Goal: Contribute content

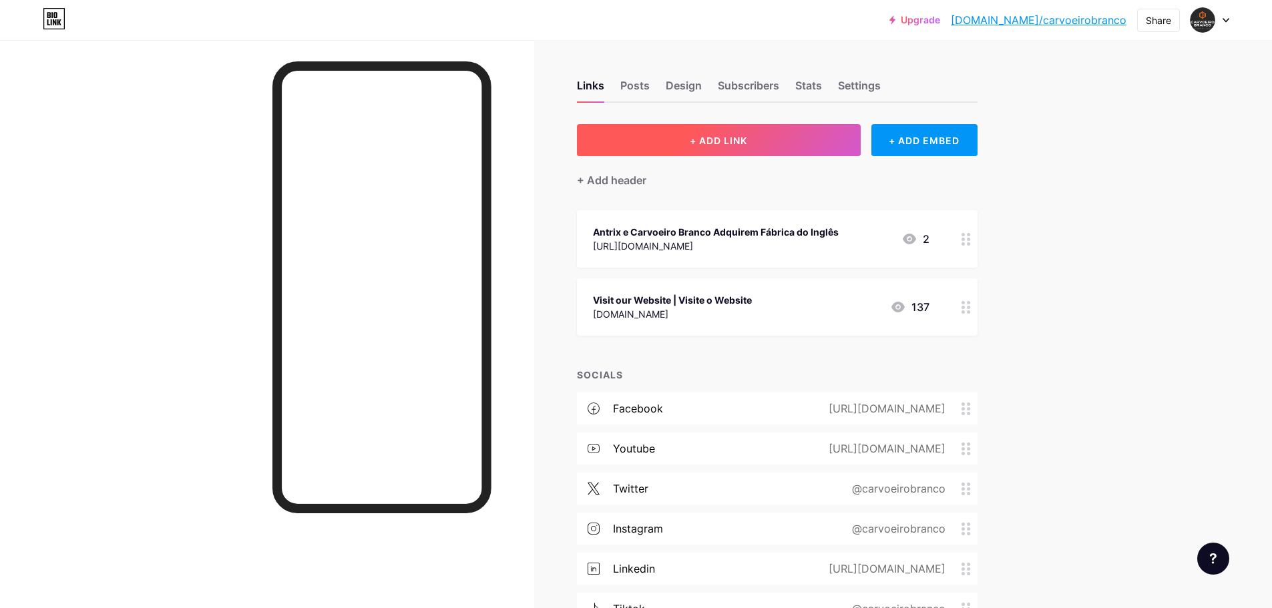
click at [774, 136] on button "+ ADD LINK" at bounding box center [719, 140] width 284 height 32
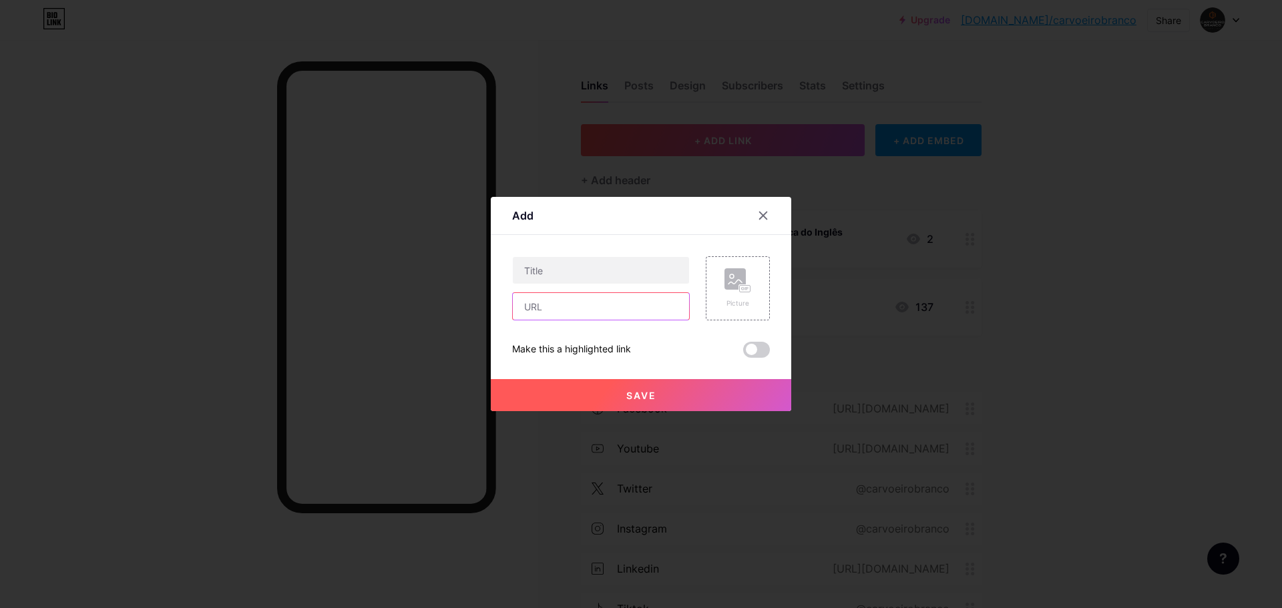
click at [554, 309] on input "text" at bounding box center [601, 306] width 176 height 27
paste input "[URL][DOMAIN_NAME]"
type input "[URL][DOMAIN_NAME]"
click at [647, 268] on input "text" at bounding box center [601, 270] width 176 height 27
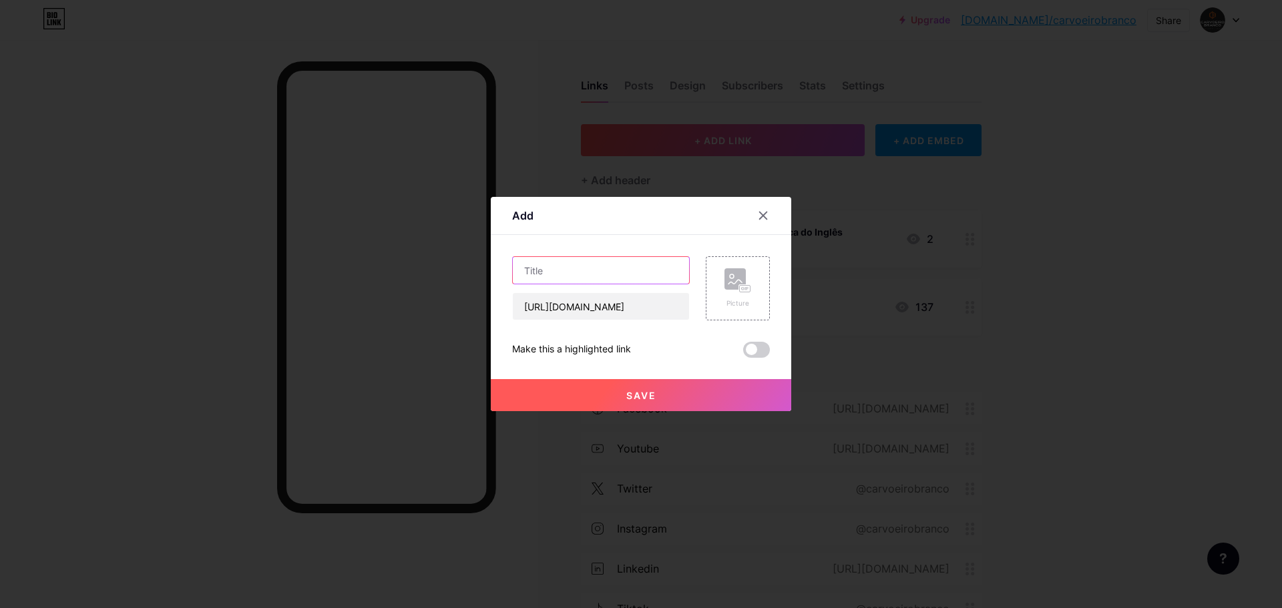
scroll to position [0, 0]
click at [610, 257] on input "text" at bounding box center [601, 270] width 176 height 27
type input "T"
type input "Carvoeiro Branco TPS vão desenvolver o Maior Projeto de Habitação Acessível do …"
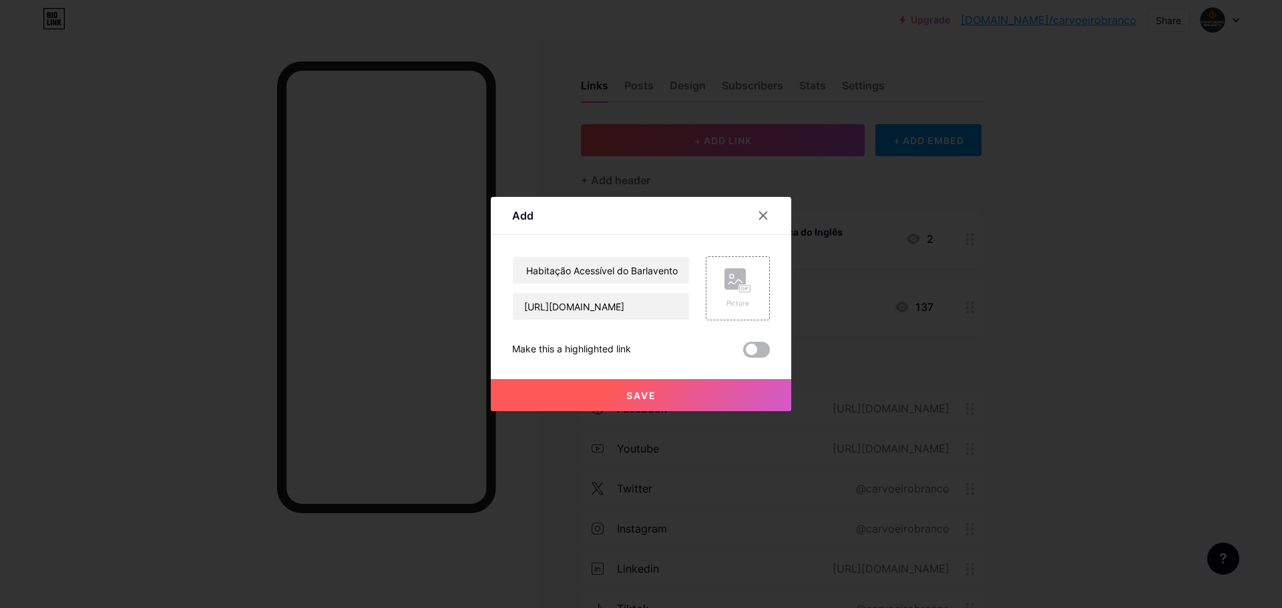
click at [764, 347] on span at bounding box center [756, 350] width 27 height 16
click at [743, 353] on input "checkbox" at bounding box center [743, 353] width 0 height 0
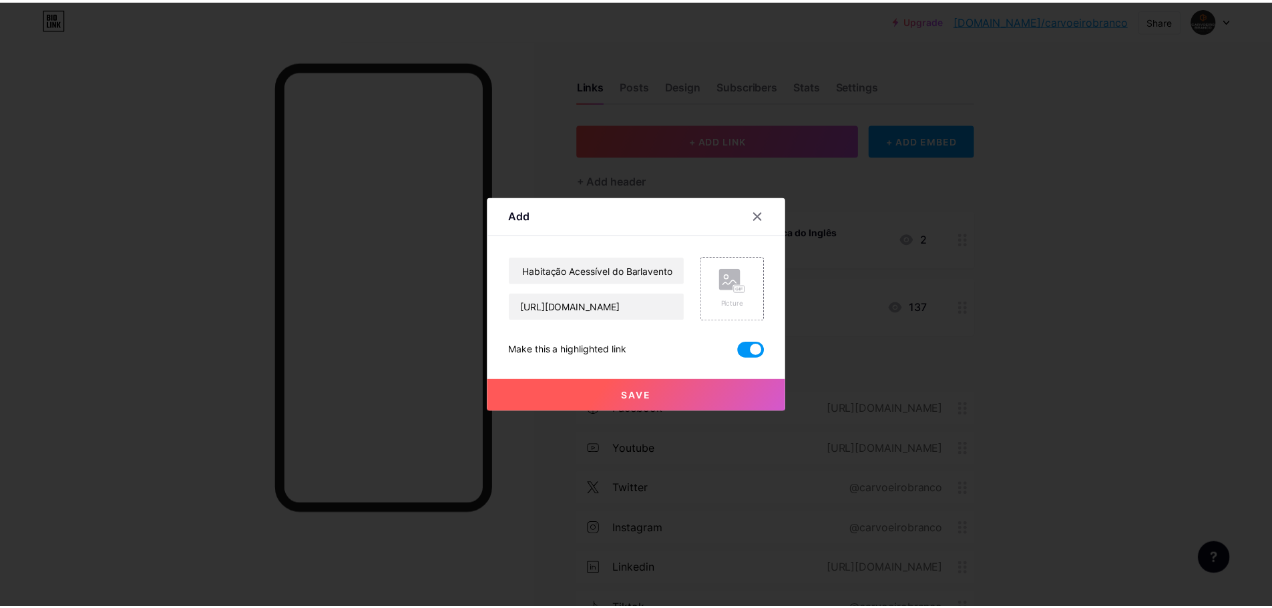
scroll to position [0, 0]
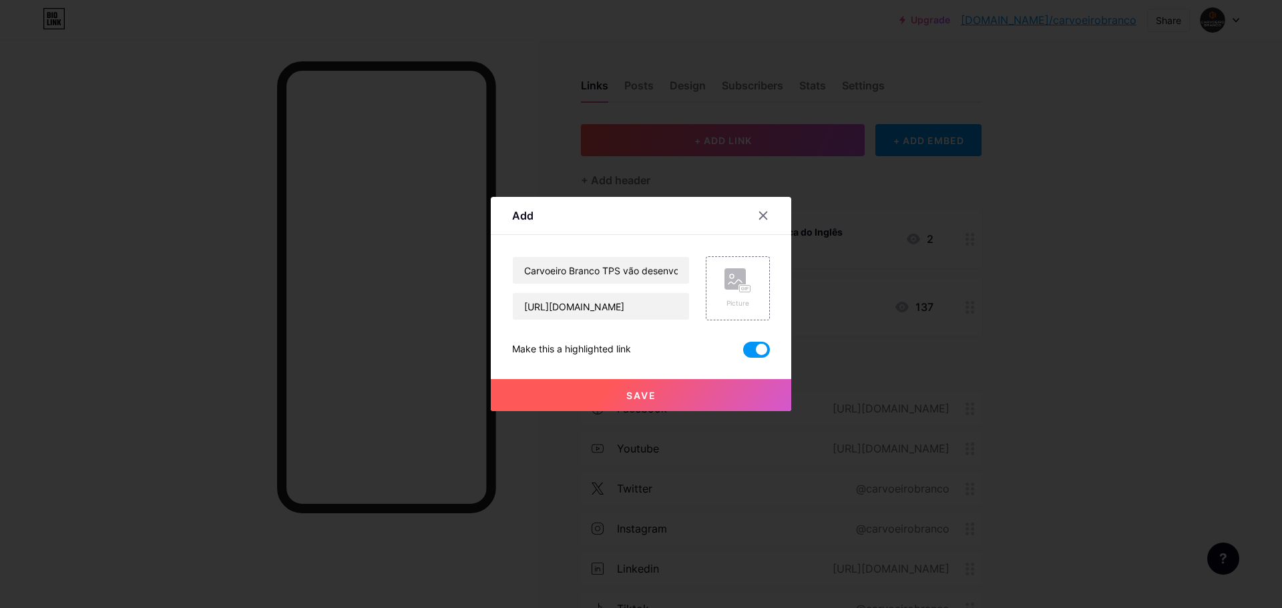
click at [629, 386] on button "Save" at bounding box center [641, 395] width 300 height 32
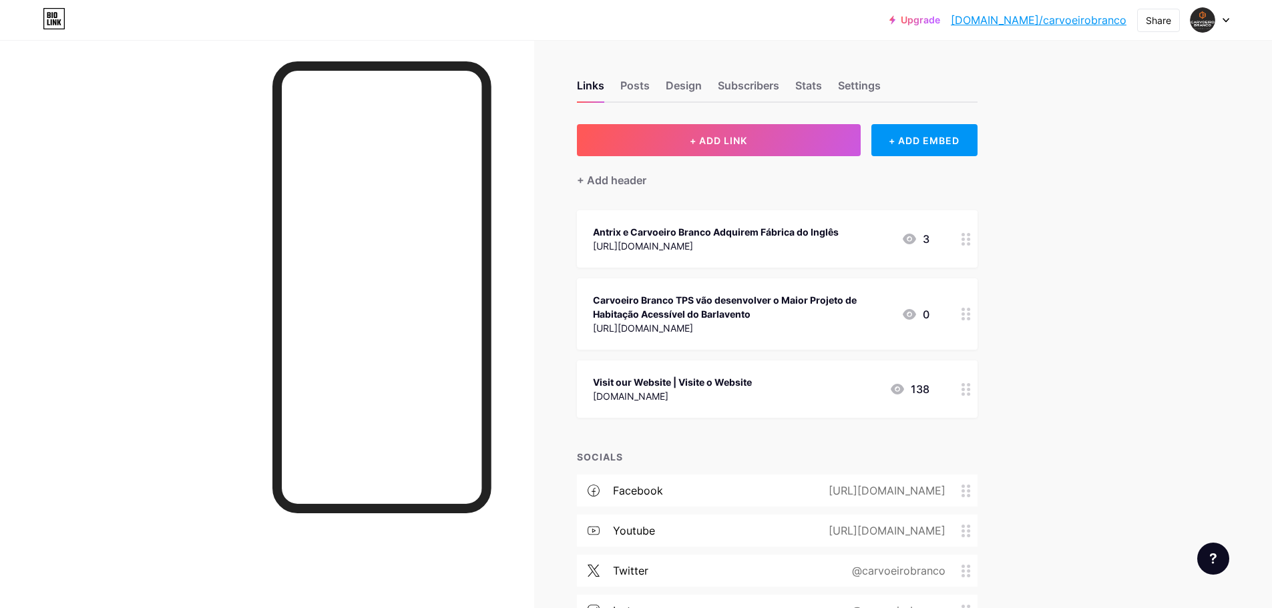
drag, startPoint x: 788, startPoint y: 301, endPoint x: 791, endPoint y: 244, distance: 57.5
click at [791, 244] on span "Antrix e Carvoeiro Branco Adquirem Fábrica do Inglês [URL][DOMAIN_NAME] 3 Carvo…" at bounding box center [777, 314] width 400 height 208
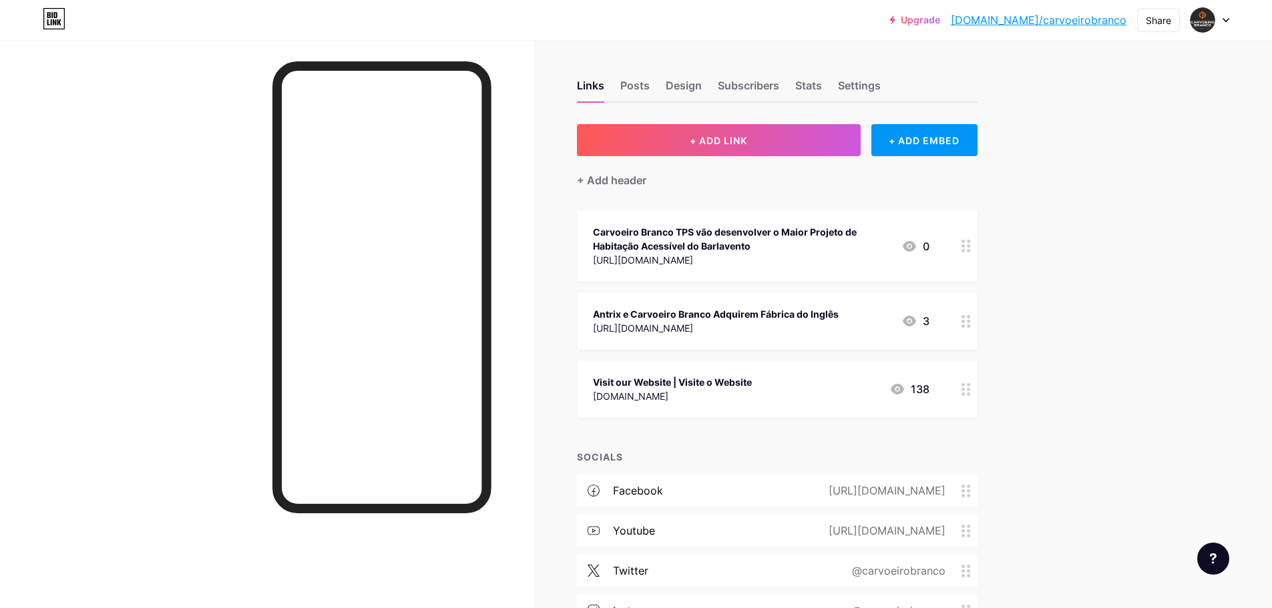
click at [776, 231] on div "Carvoeiro Branco TPS vão desenvolver o Maior Projeto de Habitação Acessível do …" at bounding box center [742, 239] width 298 height 28
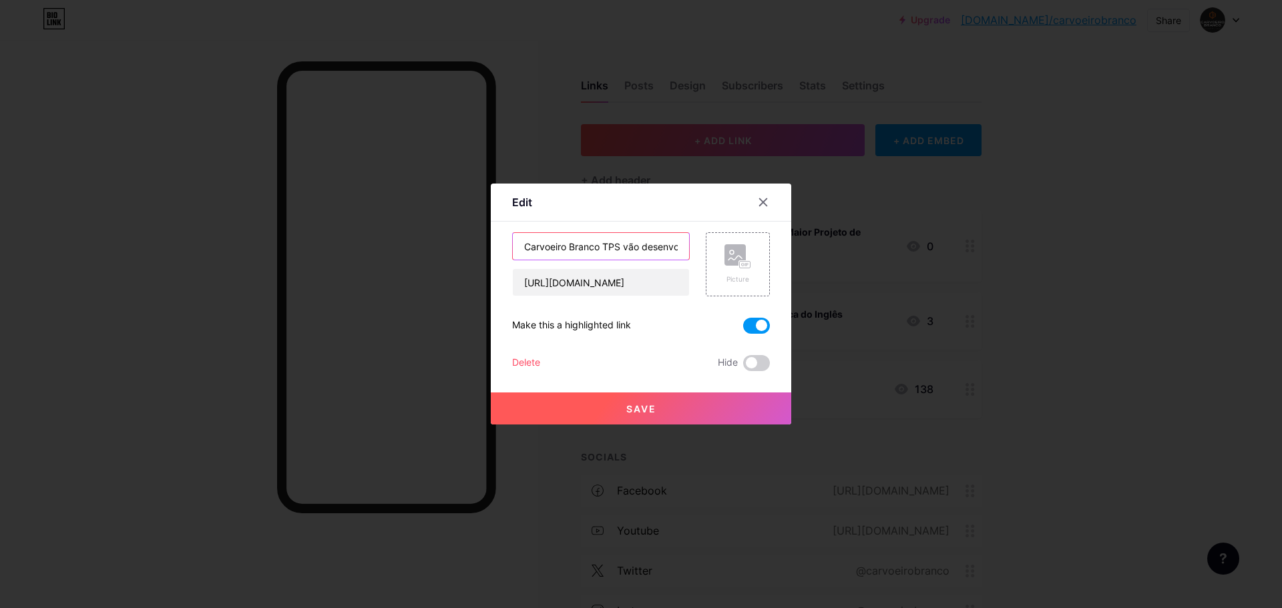
click at [621, 244] on input "Carvoeiro Branco TPS vão desenvolver o Maior Projeto de Habitação Acessível do …" at bounding box center [601, 246] width 176 height 27
drag, startPoint x: 623, startPoint y: 244, endPoint x: 638, endPoint y: 243, distance: 15.4
click at [638, 243] on input "Carvoeiro Branco TPS vão desenvolver o Maior Projeto de Habitação Acessível do …" at bounding box center [601, 246] width 176 height 27
click at [604, 248] on input "Carvoeiro Branco TPS vão desenvolver o Maior Projeto de Habitação Acessível do …" at bounding box center [601, 246] width 176 height 27
type input "Carvoeiro Branco e TPS vão desenvolver o Maior Projeto de Habitação Acessível d…"
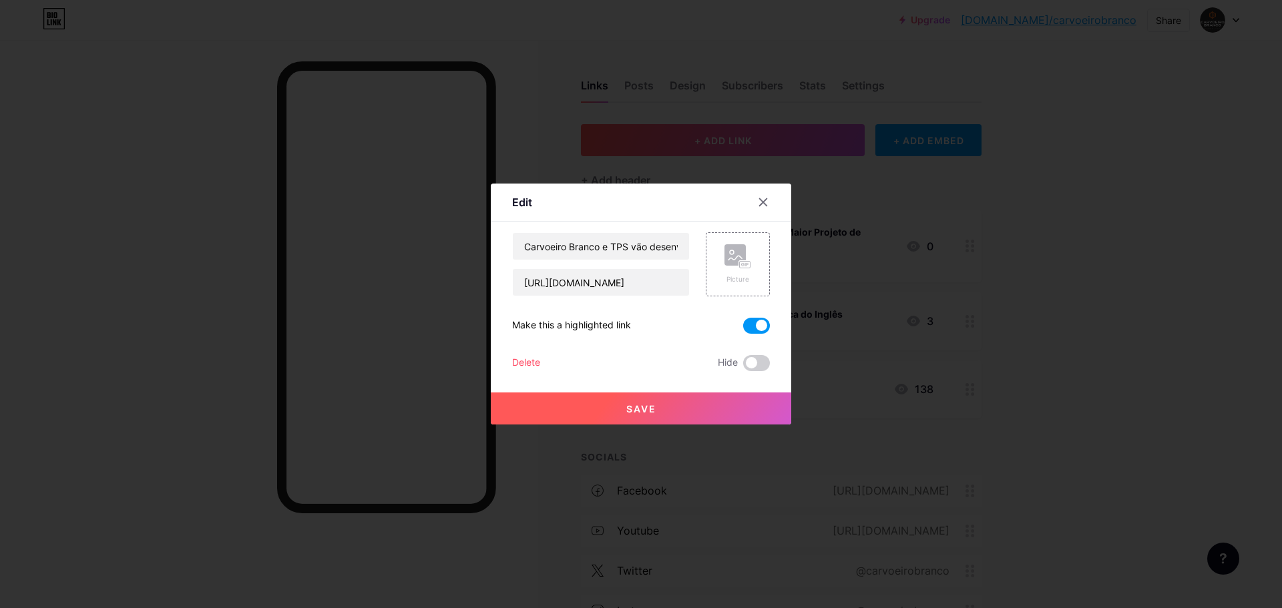
click at [641, 406] on span "Save" at bounding box center [641, 408] width 30 height 11
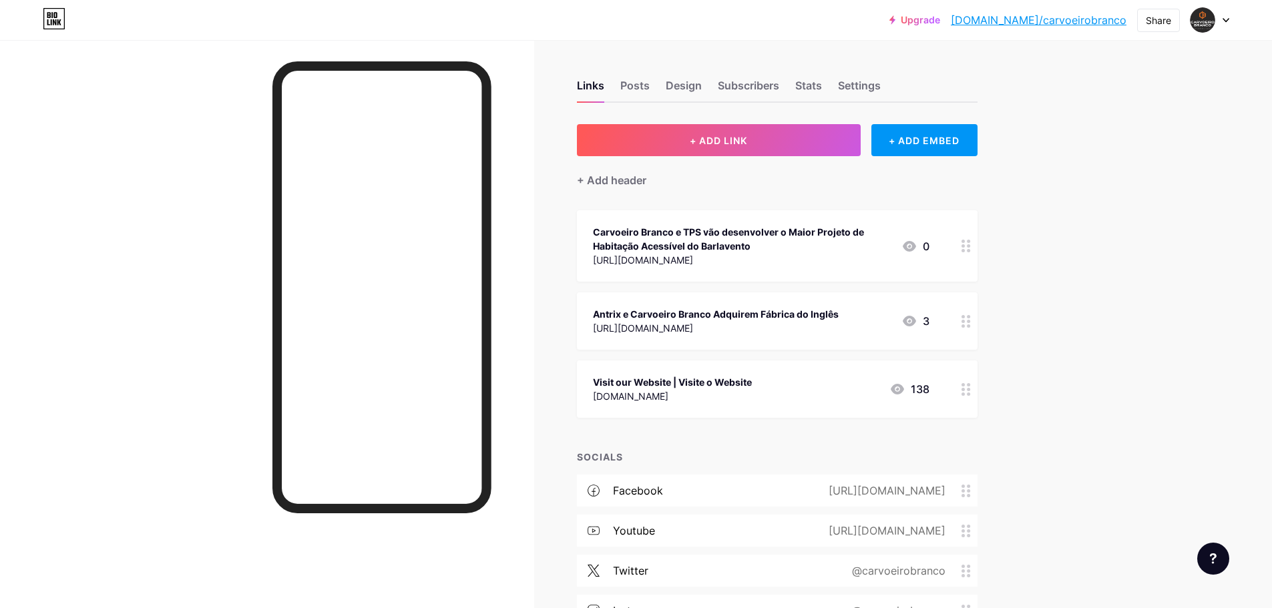
click at [225, 352] on div at bounding box center [267, 344] width 534 height 608
click at [829, 247] on div "Carvoeiro Branco e TPS vão desenvolver o Maior Projeto de Habitação Acessível d…" at bounding box center [742, 239] width 298 height 28
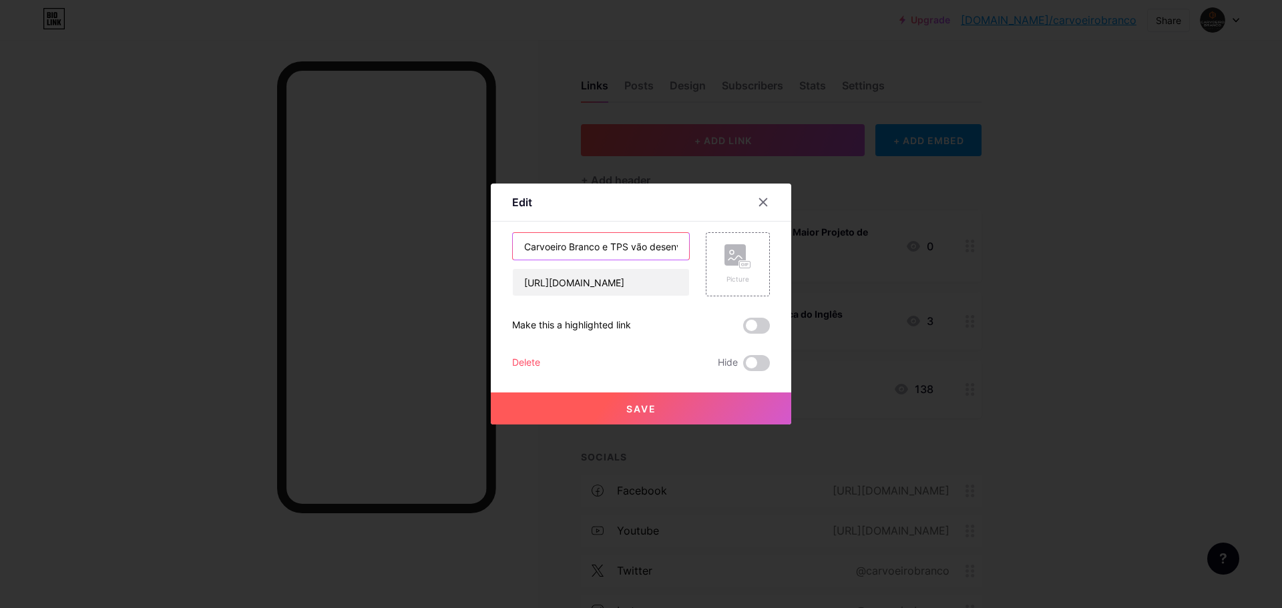
click at [649, 249] on input "Carvoeiro Branco e TPS vão desenvolver o Maior Projeto de Habitação Acessível d…" at bounding box center [601, 246] width 176 height 27
click at [673, 249] on input "Carvoeiro Branco e TPS vão desenvolver o Maior Projeto de Habitação Acessível d…" at bounding box center [601, 246] width 176 height 27
click at [683, 248] on input "Carvoeiro Branco e TPS vão desenvolver o Maior Projeto de Habitação Acessível d…" at bounding box center [601, 246] width 176 height 27
click at [551, 244] on input "Carvoeiro Branco e TPS vão desenvolver o Maior Projeto de Habitação Acessível d…" at bounding box center [601, 246] width 176 height 27
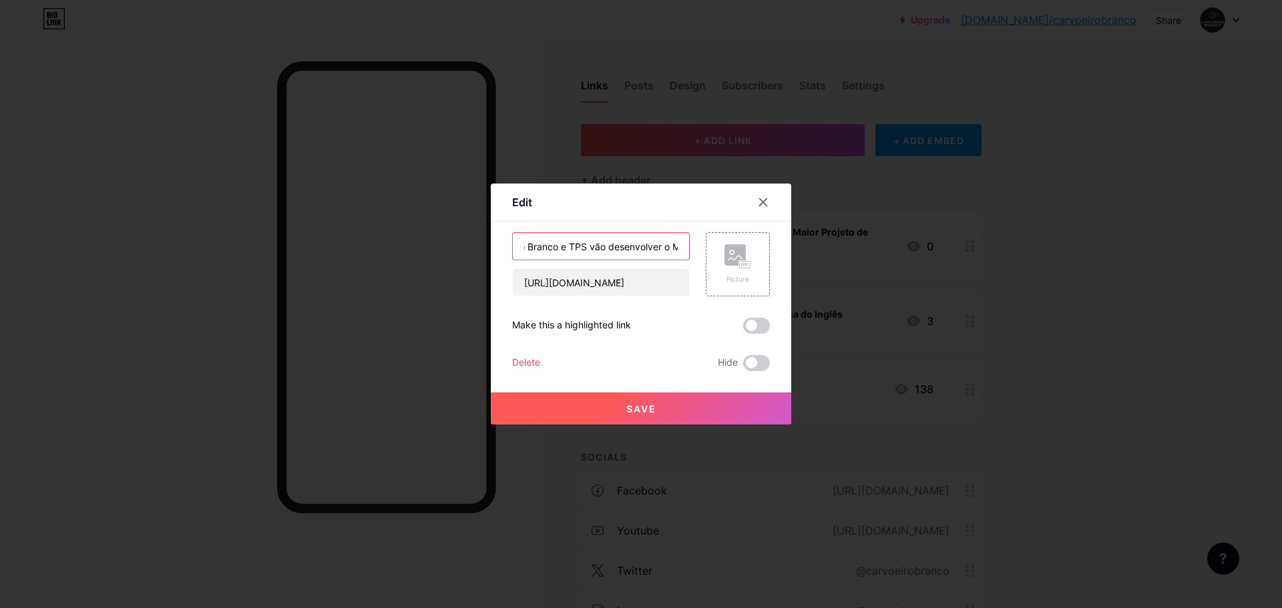
scroll to position [0, 0]
drag, startPoint x: 546, startPoint y: 247, endPoint x: 509, endPoint y: 247, distance: 37.4
click at [509, 247] on div "Edit Content YouTube Play YouTube video without leaving your page. ADD Vimeo Pl…" at bounding box center [641, 304] width 300 height 241
drag, startPoint x: 647, startPoint y: 245, endPoint x: 688, endPoint y: 250, distance: 41.0
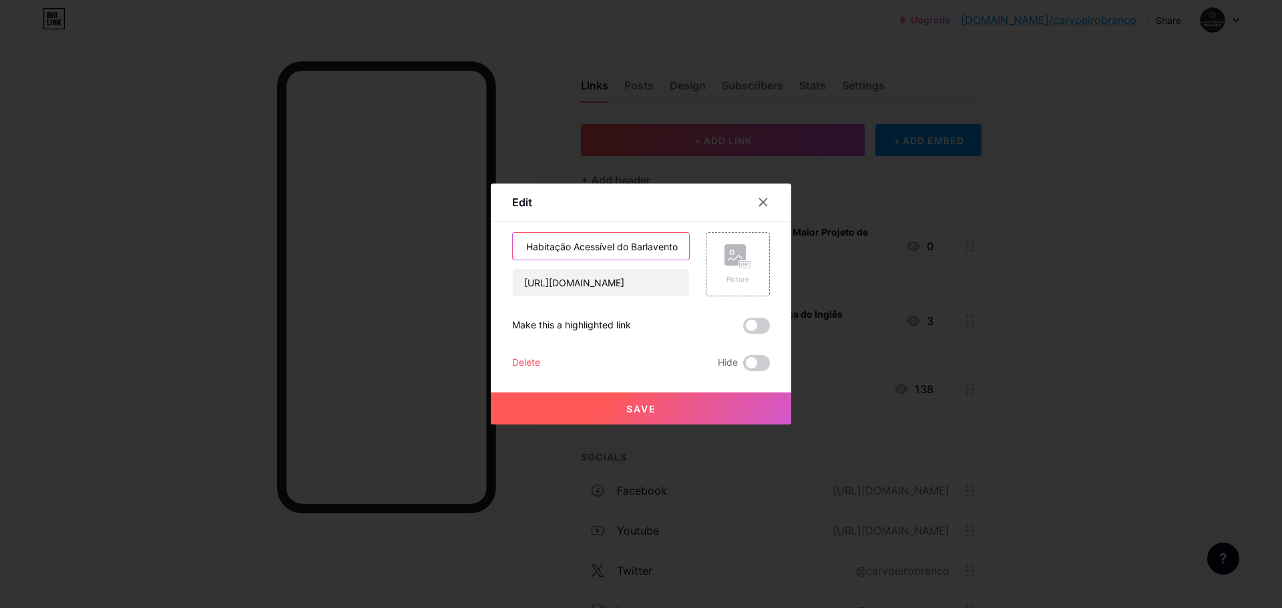
click at [688, 250] on input "Vale da Pipa Residence: o Maior Projeto de Habitação Acessível do Barlavento" at bounding box center [601, 246] width 176 height 27
type input "Vale da Pipa Residence: o Maior Projeto de Habitação Acessível do Barlavento"
click at [659, 406] on button "Save" at bounding box center [641, 408] width 300 height 32
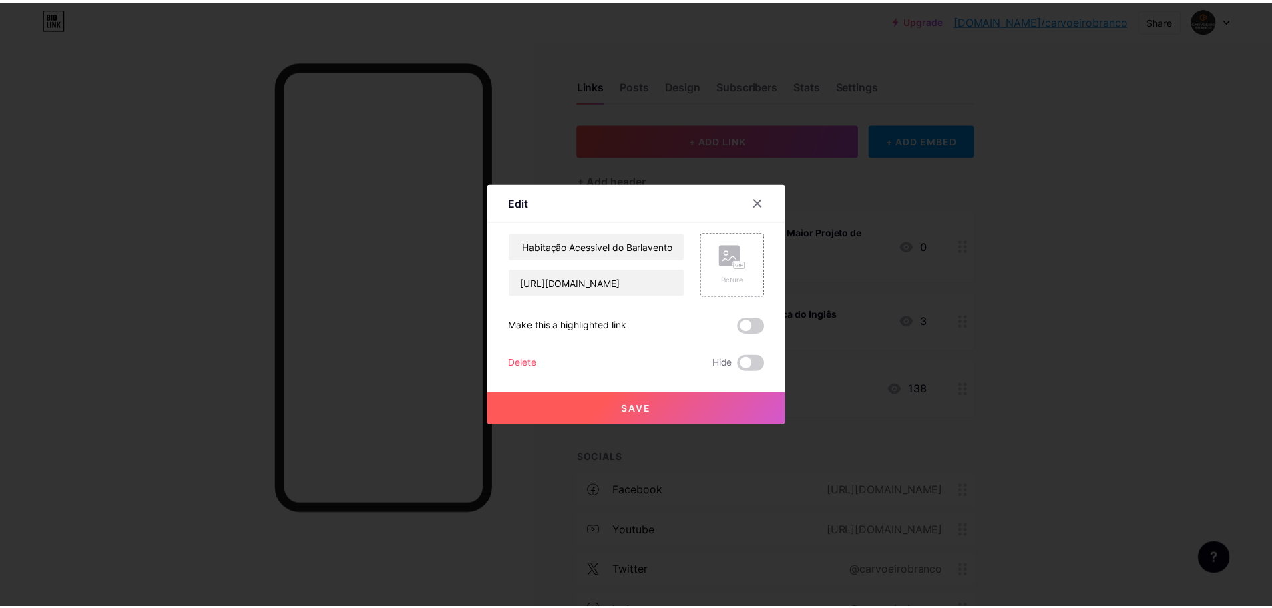
scroll to position [0, 0]
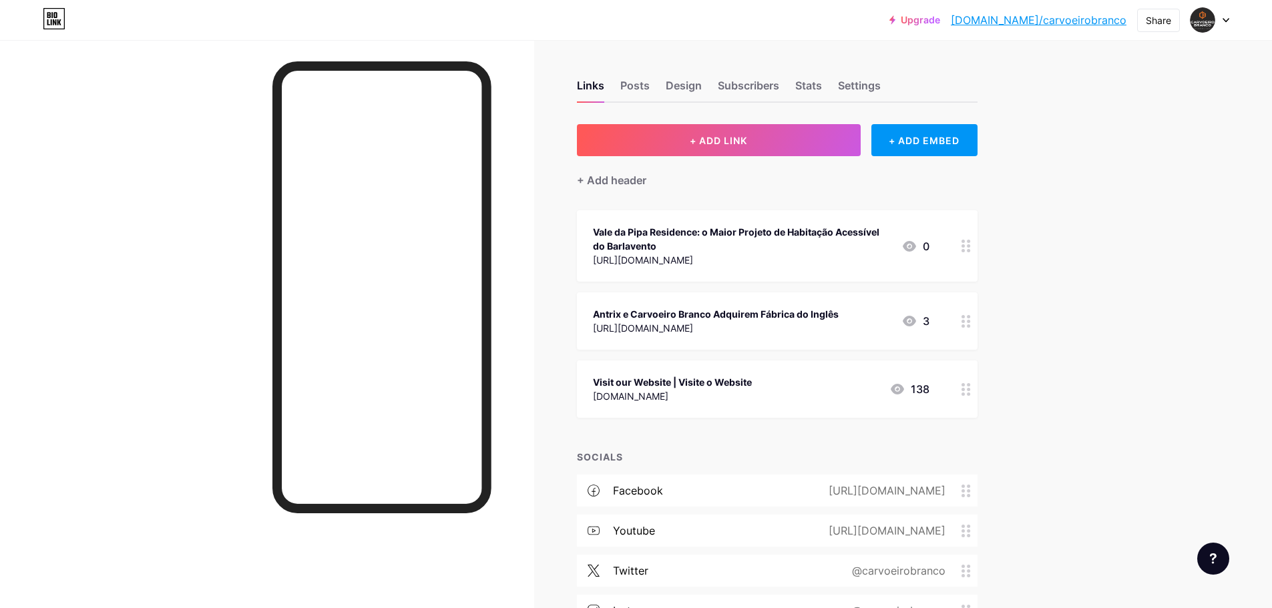
click at [1049, 291] on div "Upgrade [DOMAIN_NAME]/carvoe... [DOMAIN_NAME]/carvoeirobranco Share Switch acco…" at bounding box center [636, 407] width 1272 height 814
